Goal: Information Seeking & Learning: Stay updated

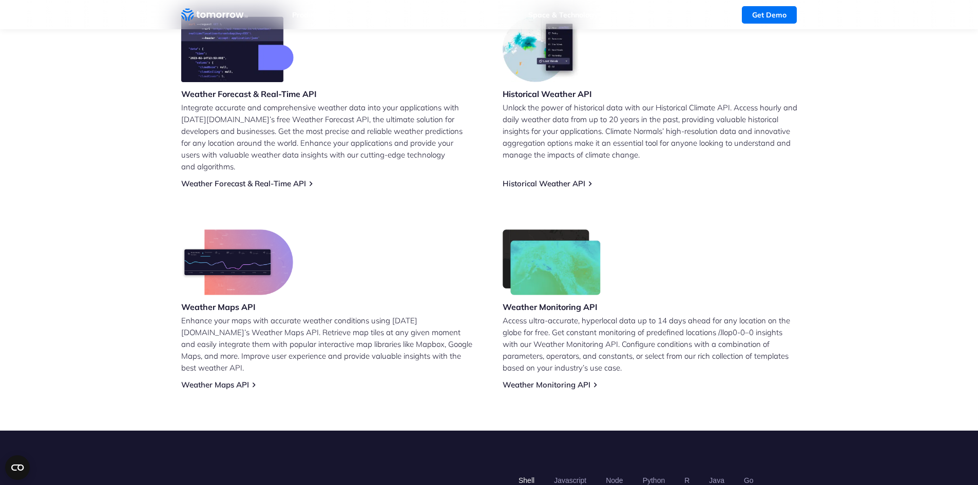
scroll to position [463, 0]
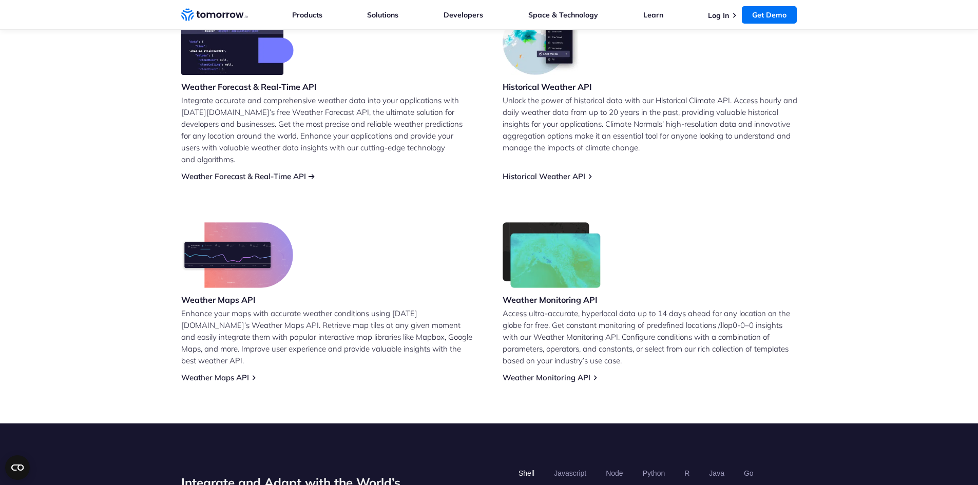
click at [273, 172] on link "Weather Forecast & Real-Time API" at bounding box center [243, 177] width 125 height 10
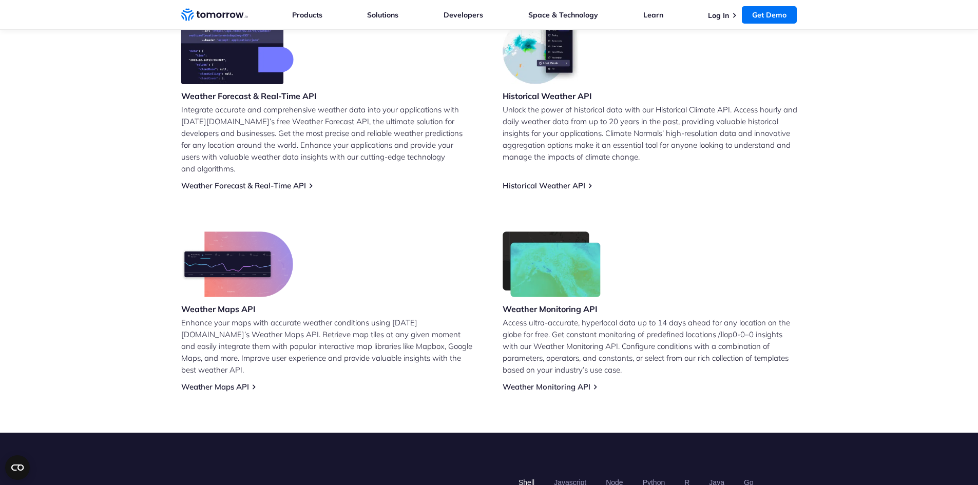
scroll to position [449, 0]
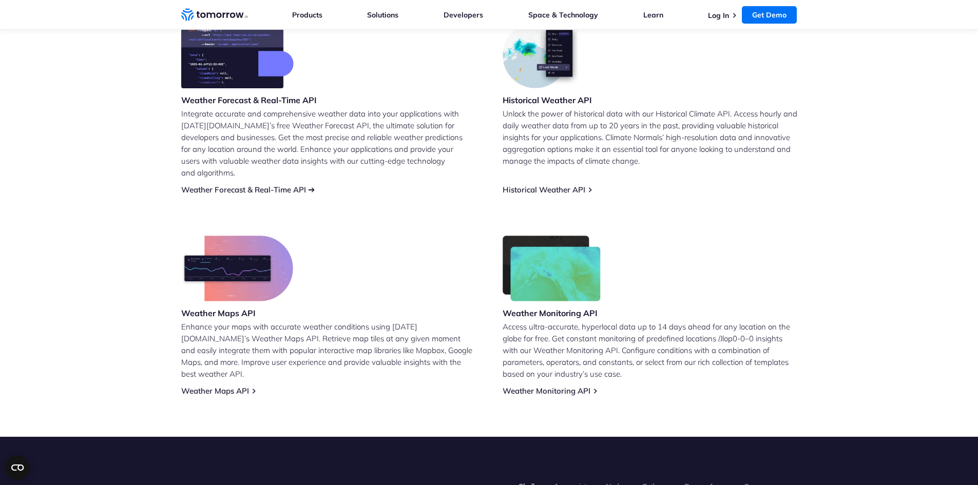
click at [275, 185] on link "Weather Forecast & Real-Time API" at bounding box center [243, 190] width 125 height 10
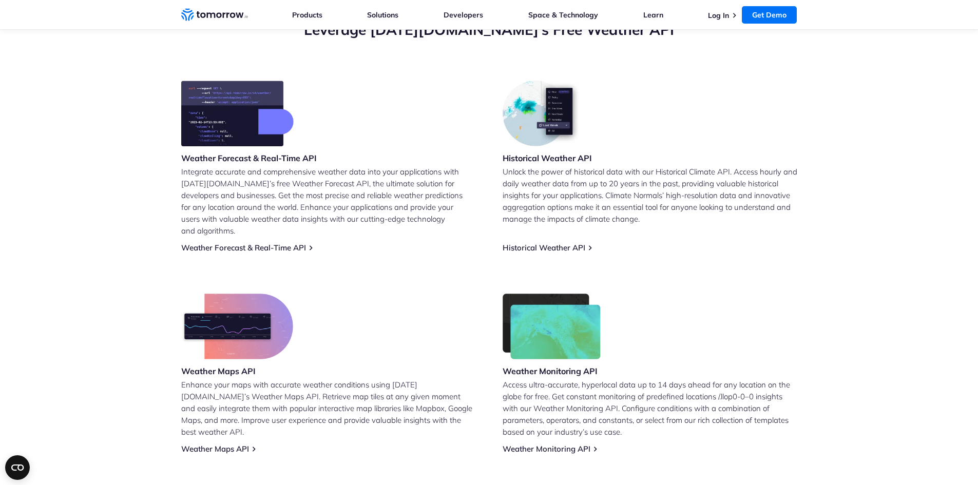
scroll to position [360, 0]
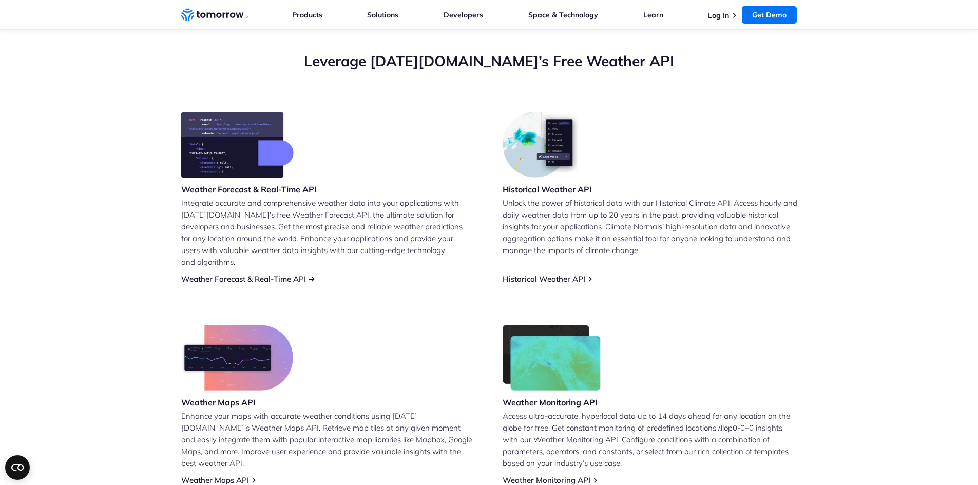
click at [269, 274] on link "Weather Forecast & Real-Time API" at bounding box center [243, 279] width 125 height 10
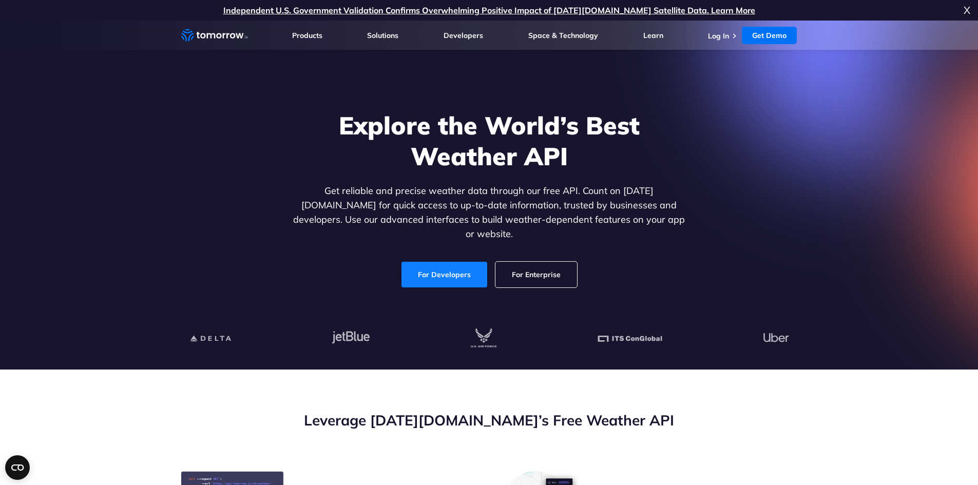
click at [446, 268] on link "For Developers" at bounding box center [445, 275] width 86 height 26
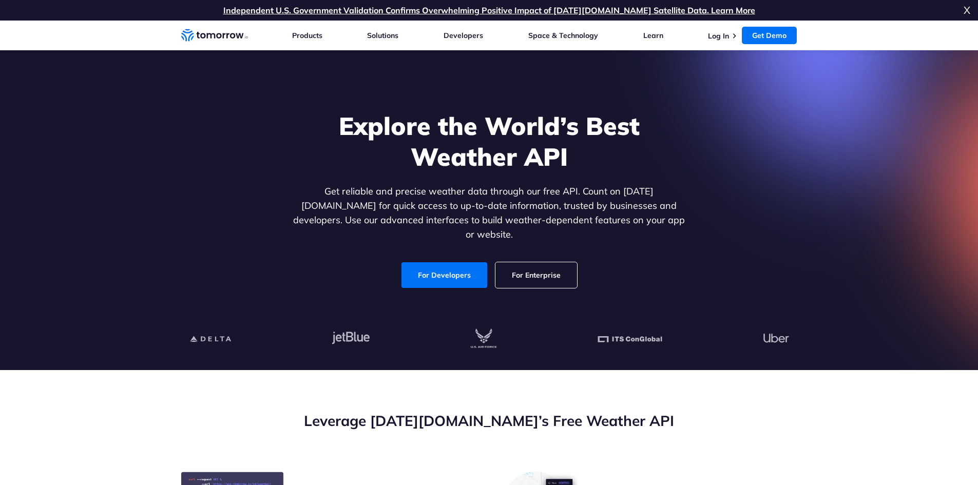
scroll to position [360, 0]
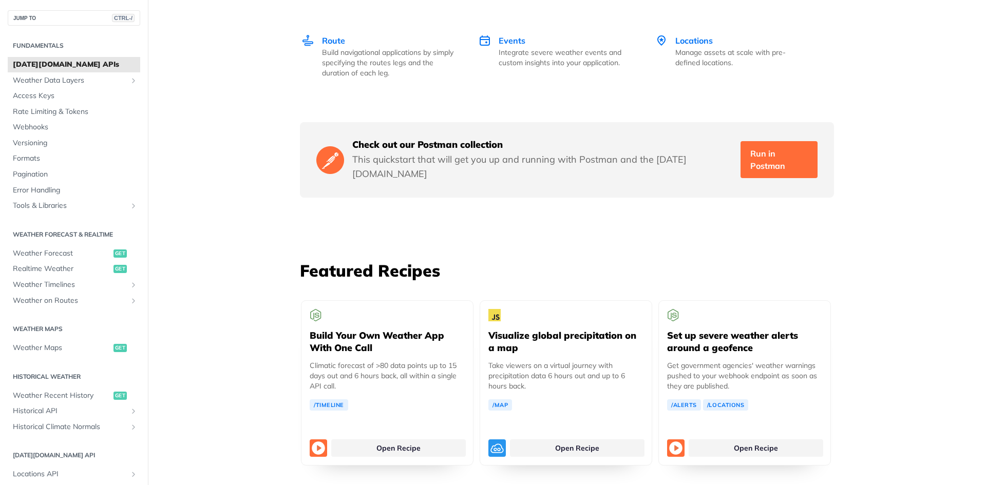
scroll to position [1615, 0]
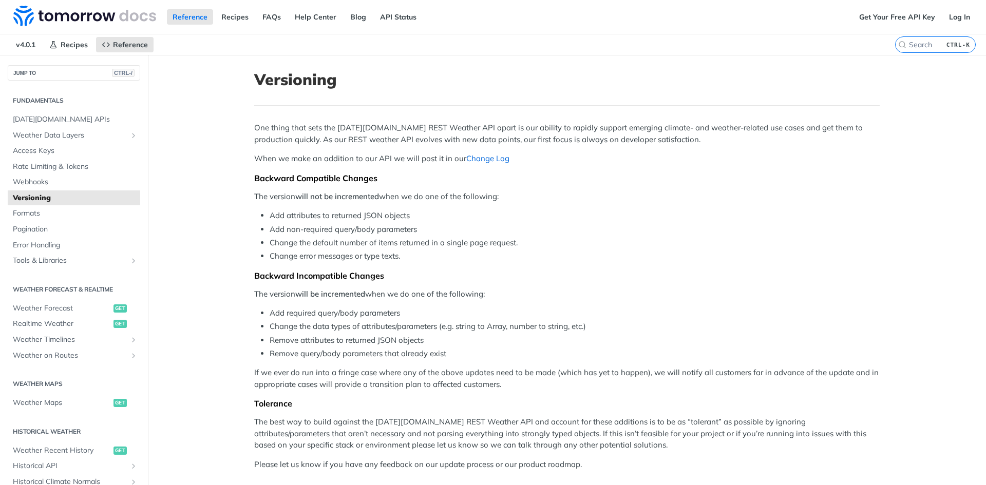
click at [486, 162] on link "Change Log" at bounding box center [487, 159] width 43 height 10
